Goal: Navigation & Orientation: Find specific page/section

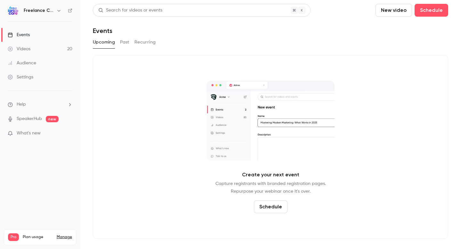
click at [31, 65] on div "Audience" at bounding box center [22, 63] width 28 height 6
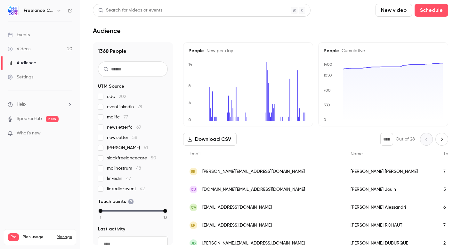
click at [37, 46] on link "Videos 20" at bounding box center [40, 49] width 80 height 14
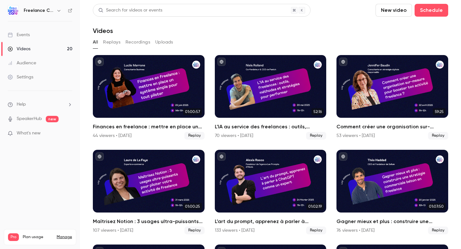
click at [47, 63] on link "Audience" at bounding box center [40, 63] width 80 height 14
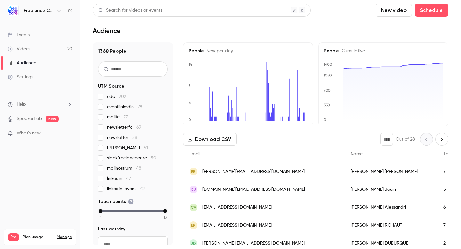
click at [41, 80] on link "Settings" at bounding box center [40, 77] width 80 height 14
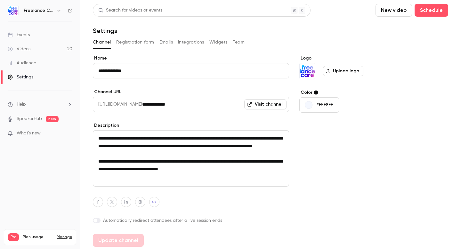
click at [48, 49] on link "Videos 20" at bounding box center [40, 49] width 80 height 14
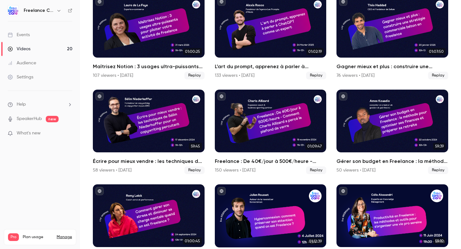
scroll to position [169, 0]
